Goal: Find specific page/section: Find specific page/section

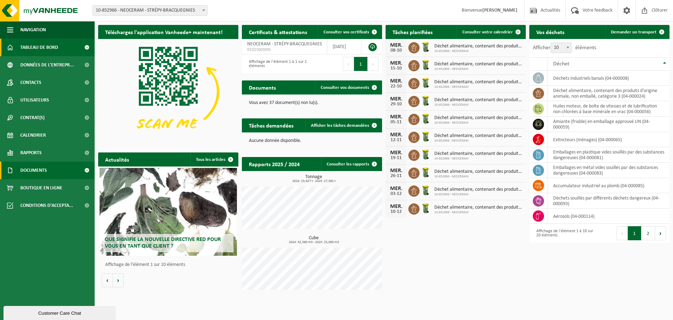
click at [33, 166] on span "Documents" at bounding box center [33, 170] width 27 height 18
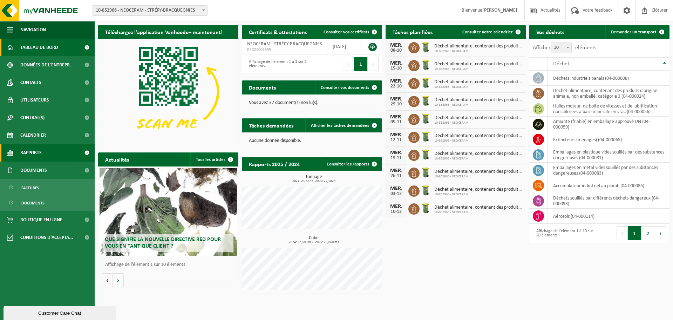
click at [43, 154] on link "Rapports" at bounding box center [47, 153] width 95 height 18
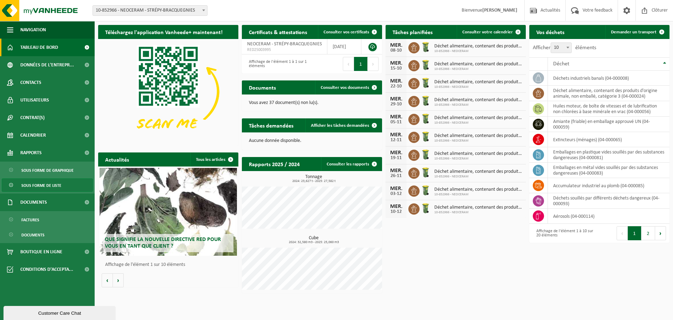
click at [43, 185] on span "Sous forme de liste" at bounding box center [41, 185] width 40 height 13
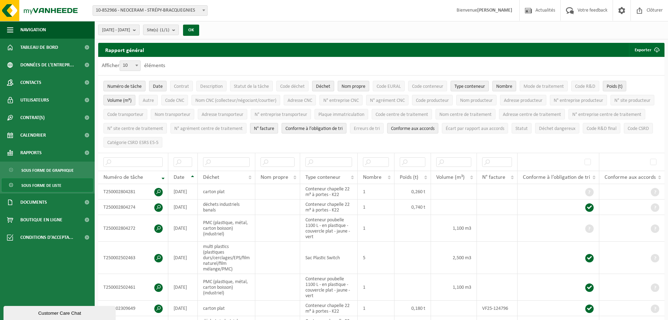
click at [140, 29] on button "[DATE] - [DATE]" at bounding box center [118, 30] width 41 height 11
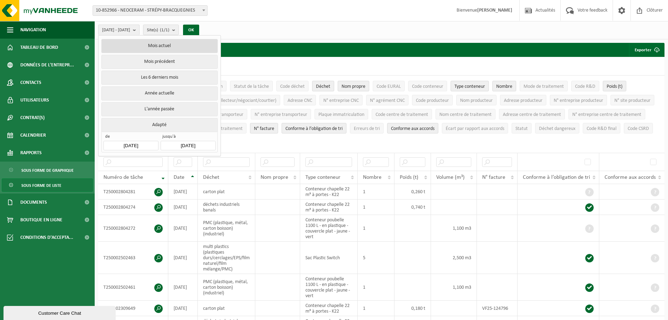
click at [151, 45] on button "Mois actuel" at bounding box center [159, 46] width 116 height 14
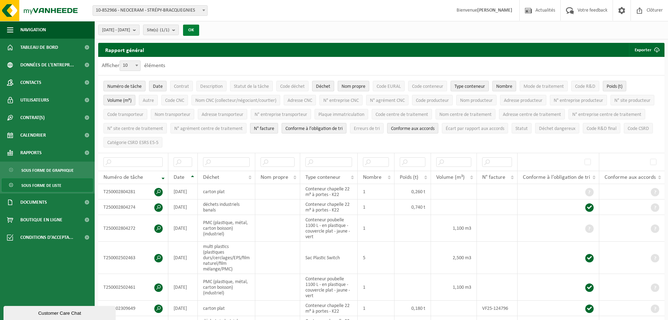
click at [199, 28] on button "OK" at bounding box center [191, 30] width 16 height 11
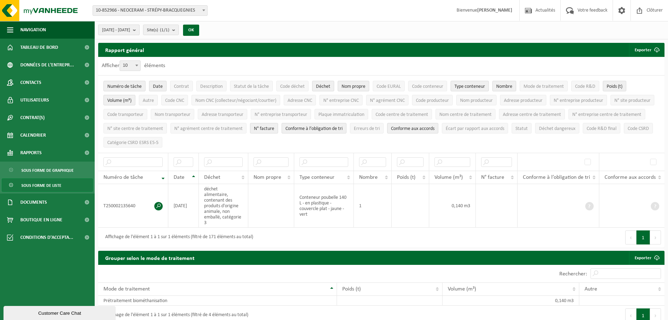
click at [139, 29] on b "submit" at bounding box center [136, 30] width 6 height 10
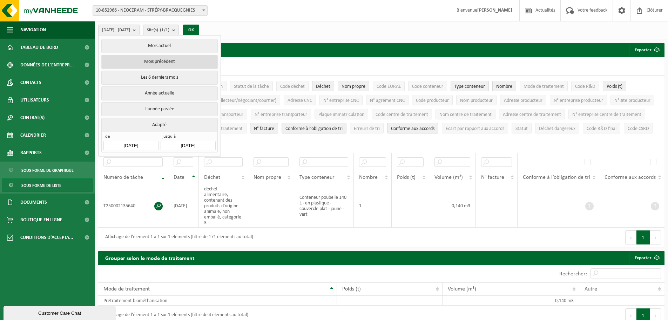
click at [161, 58] on button "Mois précédent" at bounding box center [159, 62] width 116 height 14
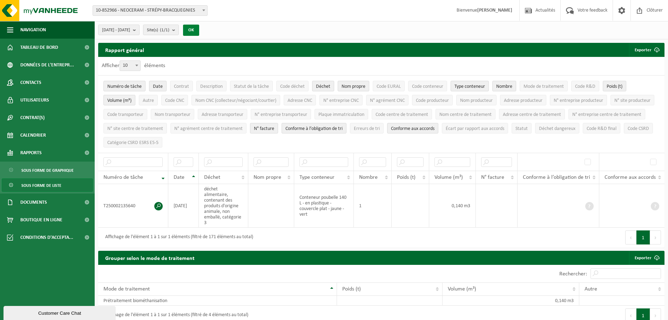
click at [199, 26] on button "OK" at bounding box center [191, 30] width 16 height 11
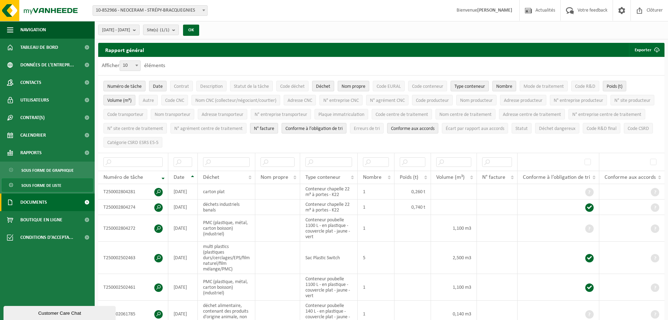
click at [39, 200] on span "Documents" at bounding box center [33, 202] width 27 height 18
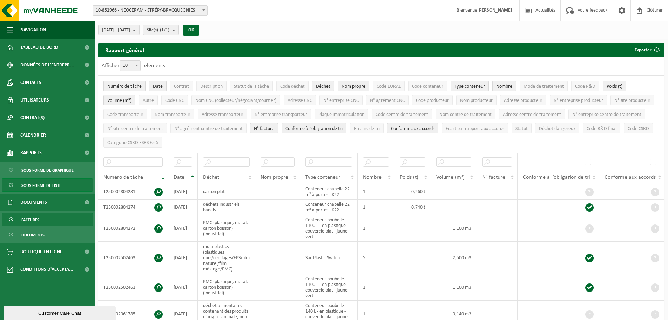
click at [42, 217] on link "Factures" at bounding box center [47, 219] width 91 height 13
